Goal: Task Accomplishment & Management: Use online tool/utility

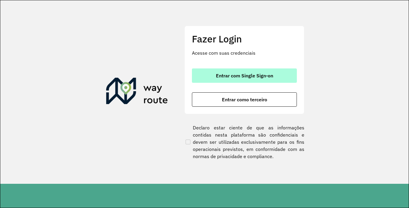
click at [244, 74] on span "Entrar com Single Sign-on" at bounding box center [244, 75] width 57 height 5
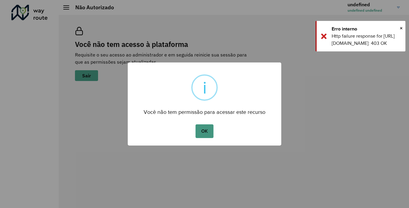
click at [207, 136] on button "OK" at bounding box center [204, 132] width 18 height 14
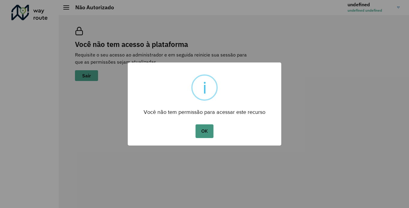
click at [205, 135] on button "OK" at bounding box center [204, 132] width 18 height 14
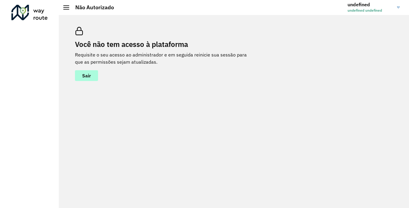
click at [96, 79] on button "Sair" at bounding box center [86, 75] width 23 height 11
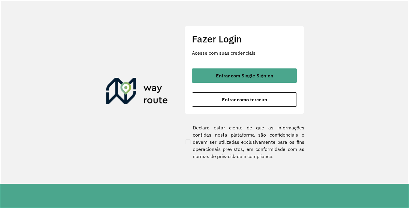
click at [232, 68] on div "Fazer Login Acesse com suas credenciais Entrar com Single Sign-on Entrar como t…" at bounding box center [244, 70] width 120 height 89
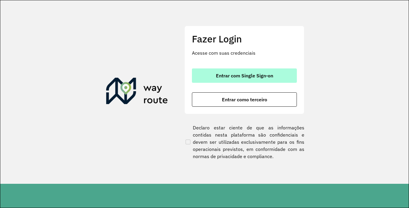
click at [225, 77] on span "Entrar com Single Sign-on" at bounding box center [244, 75] width 57 height 5
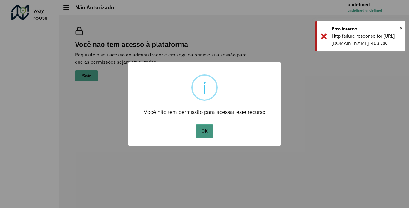
click at [210, 131] on button "OK" at bounding box center [204, 132] width 18 height 14
